Goal: Check status: Check status

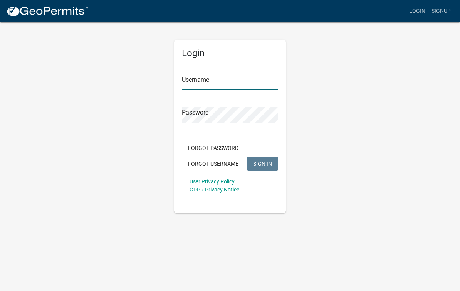
click at [186, 80] on input "Username" at bounding box center [230, 82] width 96 height 16
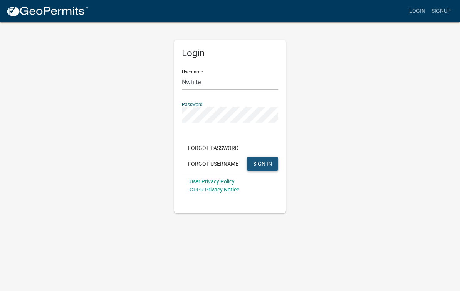
click at [258, 166] on span "SIGN IN" at bounding box center [262, 164] width 19 height 6
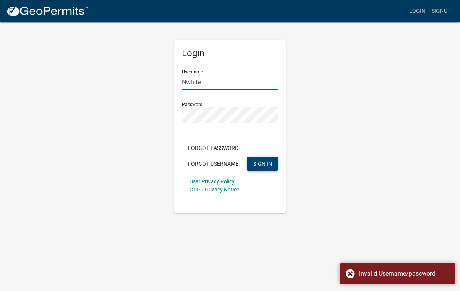
click at [209, 81] on input "Nwhite" at bounding box center [230, 82] width 96 height 16
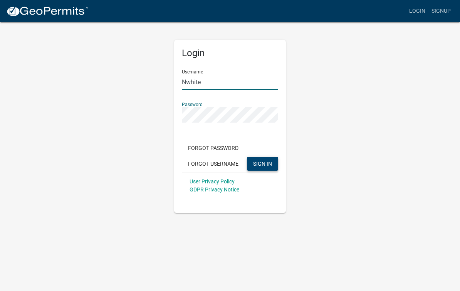
click at [214, 78] on input "Nwhite" at bounding box center [230, 82] width 96 height 16
click at [241, 84] on input "nwhite6495Nwhite" at bounding box center [230, 82] width 96 height 16
type input "nwhite6495@gmail.com"
click at [258, 161] on span "SIGN IN" at bounding box center [262, 164] width 19 height 6
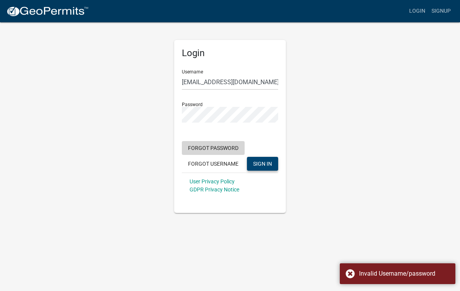
click at [199, 147] on button "Forgot Password" at bounding box center [213, 148] width 63 height 14
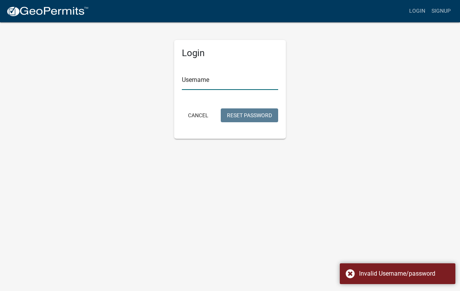
click at [191, 79] on input "Username" at bounding box center [230, 82] width 96 height 16
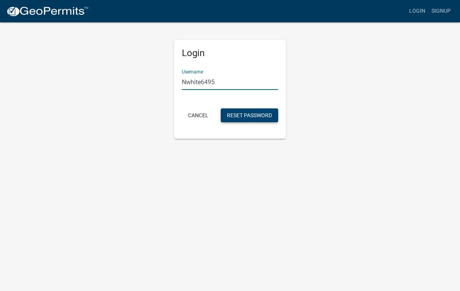
click at [229, 111] on button "Reset Password" at bounding box center [249, 116] width 57 height 14
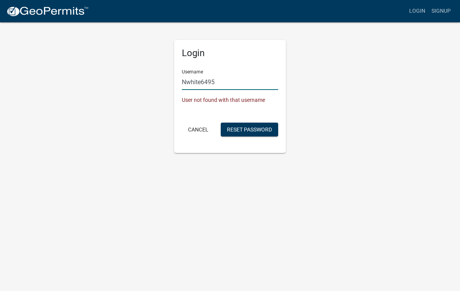
click at [219, 82] on input "Nwhite6495" at bounding box center [230, 82] width 96 height 16
click at [234, 127] on button "Reset Password" at bounding box center [249, 130] width 57 height 14
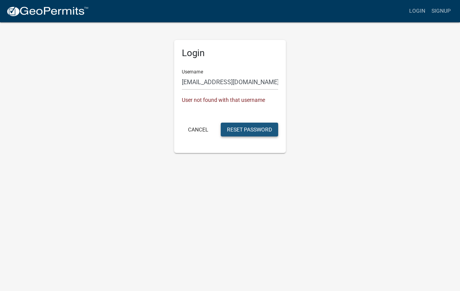
click at [234, 129] on button "Reset Password" at bounding box center [249, 130] width 57 height 14
click at [247, 77] on input "Nwhite6495@gmail.com" at bounding box center [230, 82] width 96 height 16
click at [260, 83] on input "Nwhite6495@gmail.com" at bounding box center [230, 82] width 96 height 16
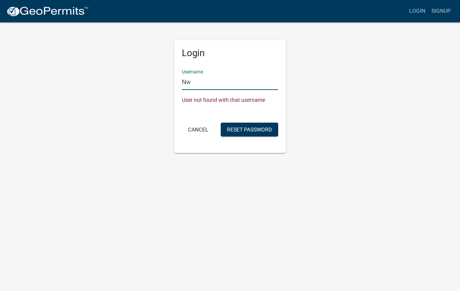
type input "N"
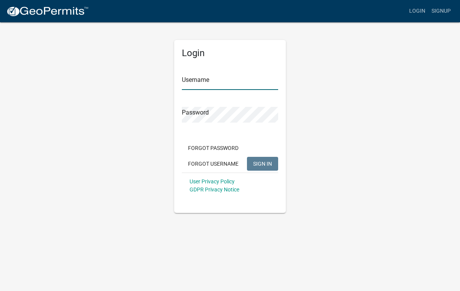
click at [187, 87] on input "Username" at bounding box center [230, 82] width 96 height 16
type input "Nwhite"
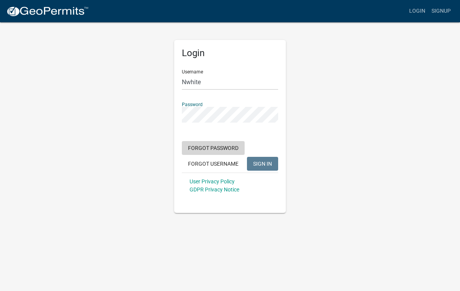
click at [205, 142] on form "Username Nwhite Password Forgot Password Forgot Username SIGN IN User Privacy P…" at bounding box center [230, 131] width 96 height 135
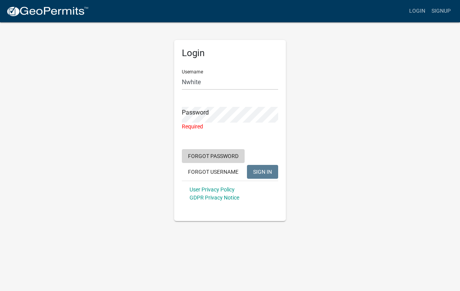
click at [197, 151] on button "Forgot Password" at bounding box center [213, 156] width 63 height 14
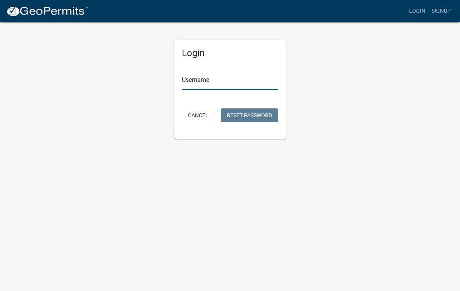
click at [190, 77] on input "Username" at bounding box center [230, 82] width 96 height 16
type input "Nwhite"
click at [241, 117] on button "Reset Password" at bounding box center [249, 116] width 57 height 14
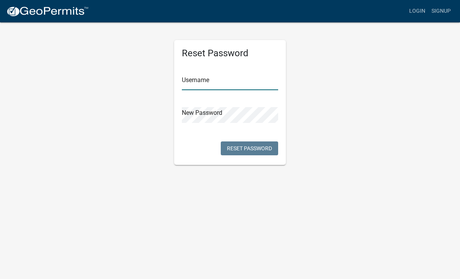
click at [201, 87] on input "text" at bounding box center [230, 82] width 96 height 16
type input "Nwhite"
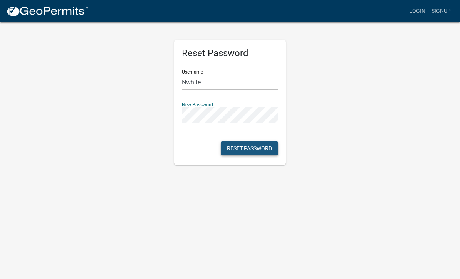
click at [239, 145] on button "Reset Password" at bounding box center [249, 148] width 57 height 14
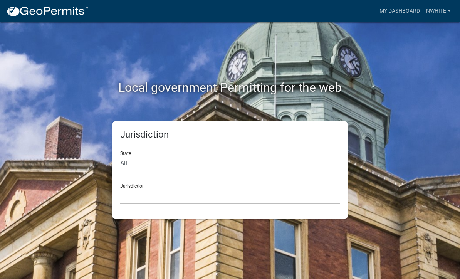
click at [127, 166] on select "All Colorado Georgia Indiana Iowa Kansas Minnesota Ohio South Carolina Wisconsin" at bounding box center [229, 164] width 219 height 16
select select "[US_STATE]"
click at [134, 196] on select "City of Charlestown, Indiana City of Jeffersonville, Indiana City of Logansport…" at bounding box center [229, 196] width 219 height 16
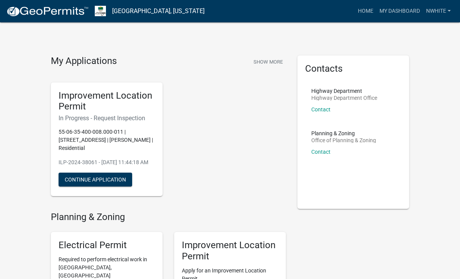
click at [119, 135] on p "55-06-35-400-008.000-011 | 6495 CROOKED CREEK EAST DR | Nic White | Residential" at bounding box center [107, 140] width 96 height 24
click at [112, 186] on button "Continue Application" at bounding box center [96, 179] width 74 height 14
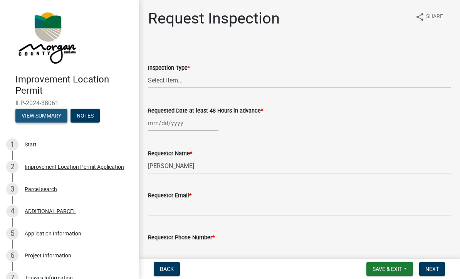
click at [47, 109] on button "View Summary" at bounding box center [41, 116] width 52 height 14
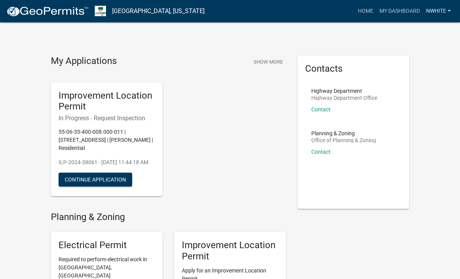
click at [428, 11] on link "nwhite" at bounding box center [438, 11] width 31 height 15
click at [413, 34] on link "Account" at bounding box center [423, 31] width 62 height 18
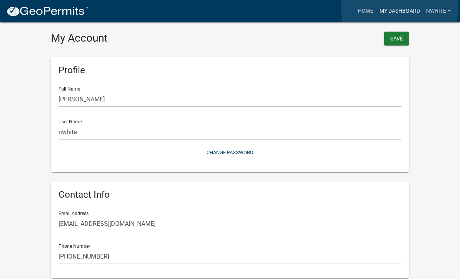
click at [400, 8] on link "My Dashboard" at bounding box center [399, 11] width 47 height 15
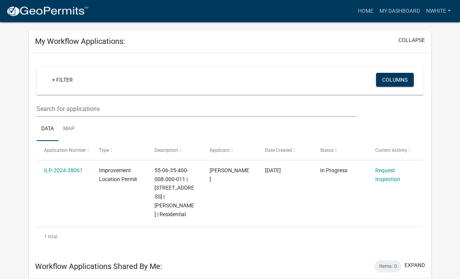
scroll to position [31, 0]
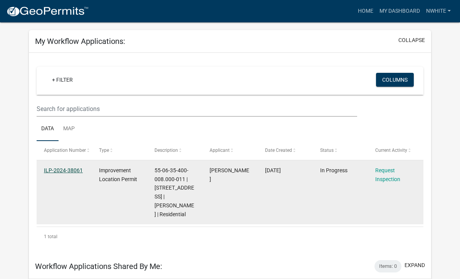
click at [64, 172] on link "ILP-2024-38061" at bounding box center [63, 170] width 39 height 6
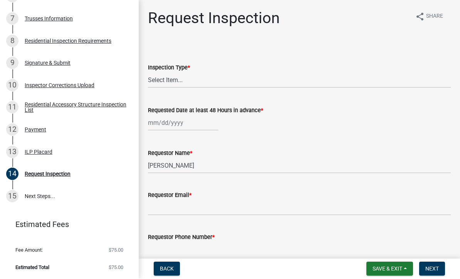
scroll to position [258, 0]
click at [46, 151] on div "ILP Placard" at bounding box center [39, 152] width 28 height 5
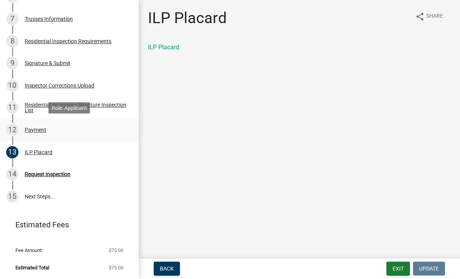
click at [37, 128] on div "Payment" at bounding box center [36, 129] width 22 height 5
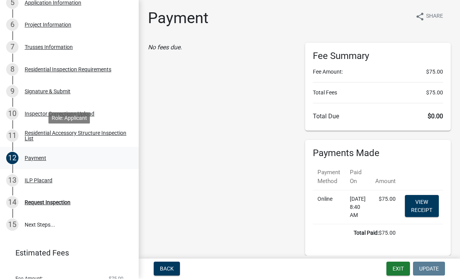
scroll to position [229, 0]
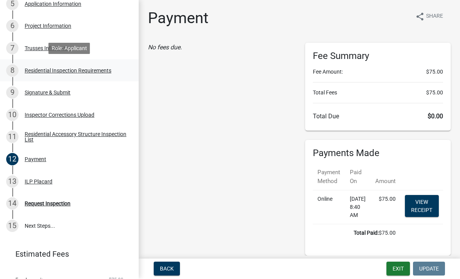
click at [73, 70] on div "Residential Inspection Requirements" at bounding box center [68, 70] width 87 height 5
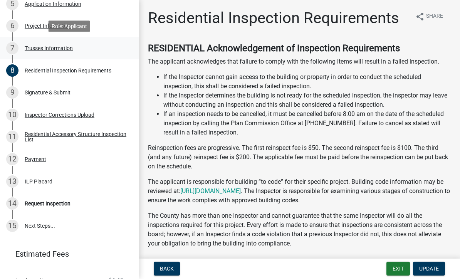
click at [42, 47] on div "Trusses Information" at bounding box center [49, 48] width 48 height 5
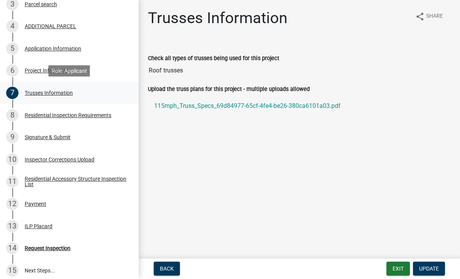
scroll to position [184, 0]
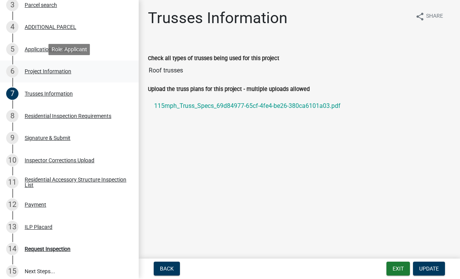
click at [37, 69] on div "Project Information" at bounding box center [48, 71] width 47 height 5
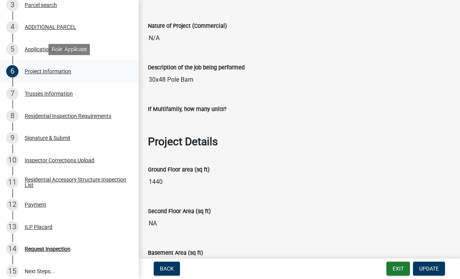
scroll to position [273, 0]
